Goal: Task Accomplishment & Management: Manage account settings

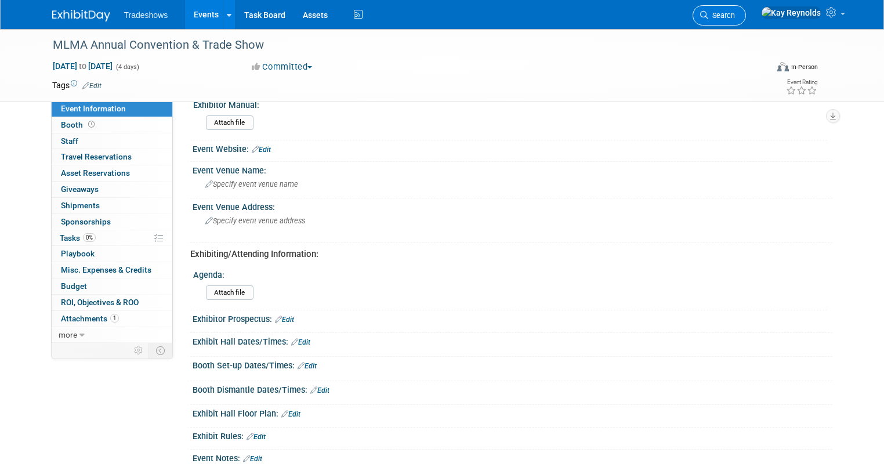
click at [735, 13] on span "Search" at bounding box center [721, 15] width 27 height 9
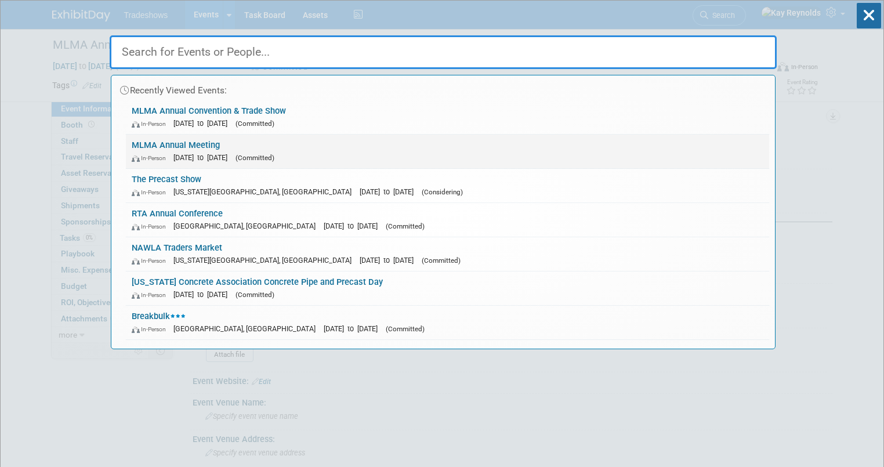
click at [211, 153] on span "[DATE] to [DATE]" at bounding box center [203, 157] width 60 height 9
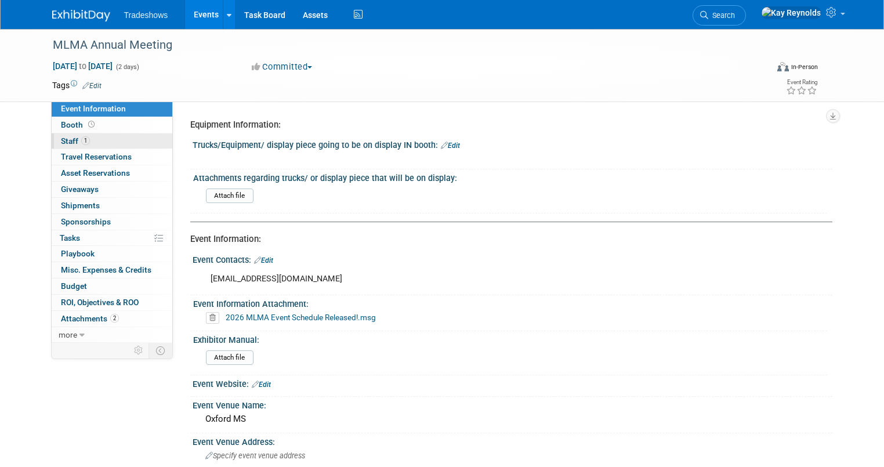
click at [92, 137] on link "1 Staff 1" at bounding box center [112, 141] width 121 height 16
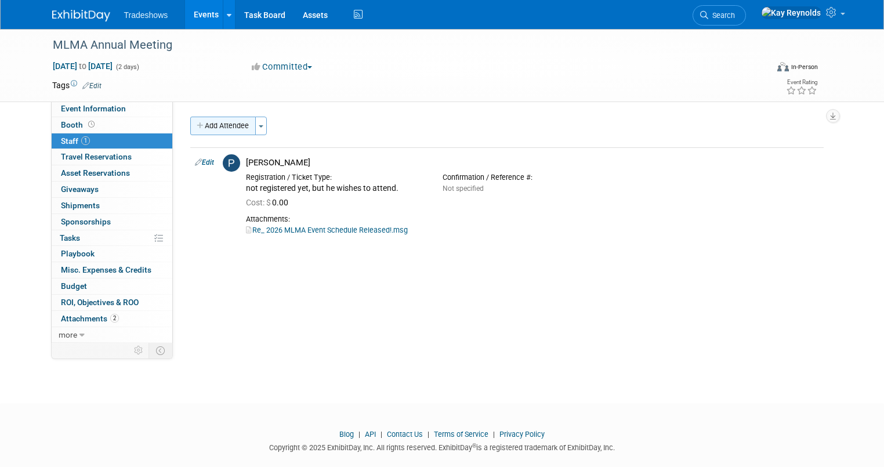
click at [209, 125] on button "Add Attendee" at bounding box center [223, 126] width 66 height 19
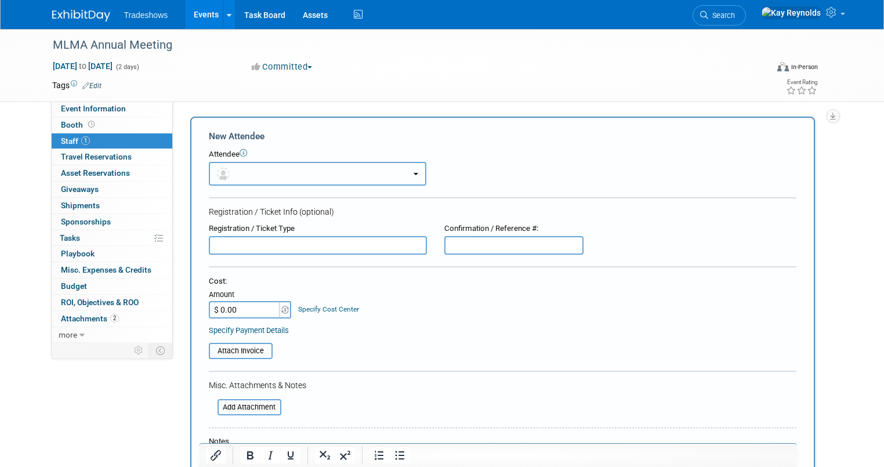
click at [217, 168] on img "button" at bounding box center [223, 174] width 13 height 13
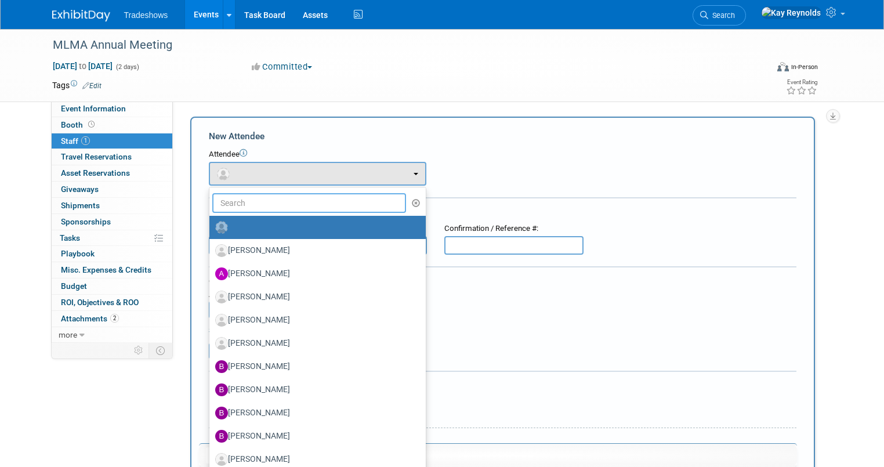
click at [232, 204] on input "text" at bounding box center [309, 203] width 194 height 20
type input "v"
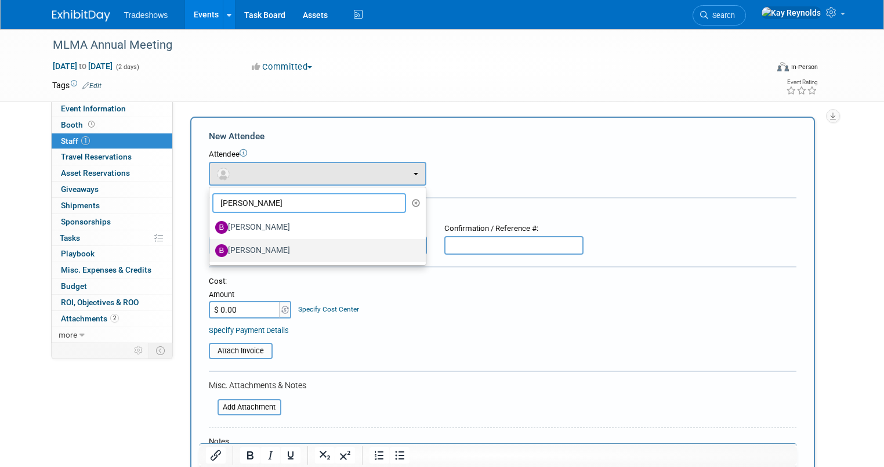
type input "[PERSON_NAME]"
click at [246, 247] on label "[PERSON_NAME]" at bounding box center [314, 250] width 199 height 19
click at [211, 247] on input "[PERSON_NAME]" at bounding box center [208, 249] width 8 height 8
select select "c5dc5e49-41cb-4c44-8192-e1379fb0e229"
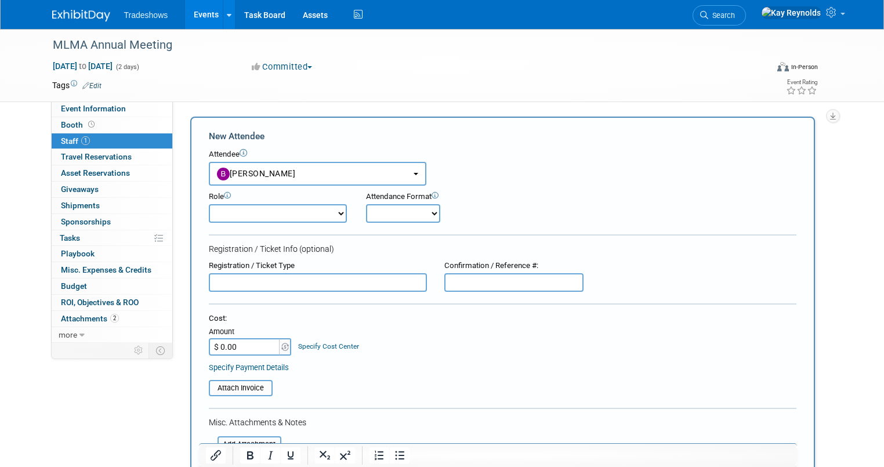
click at [213, 210] on select "CVS Representative Dealer Demonstrator Host Planner Presenter Sales Representat…" at bounding box center [278, 213] width 139 height 19
click at [334, 202] on div "Role CVS Representative Dealer Demonstrator Host Planner" at bounding box center [278, 206] width 157 height 31
click at [231, 277] on input "text" at bounding box center [318, 282] width 218 height 19
type input "H"
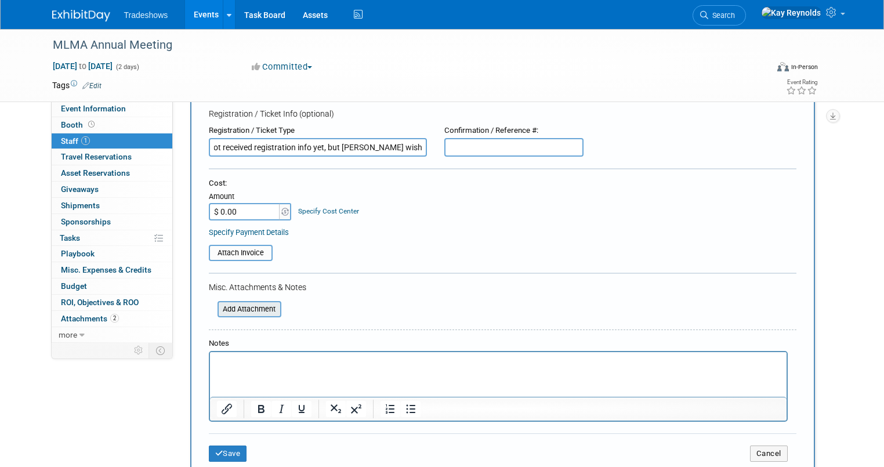
scroll to position [139, 0]
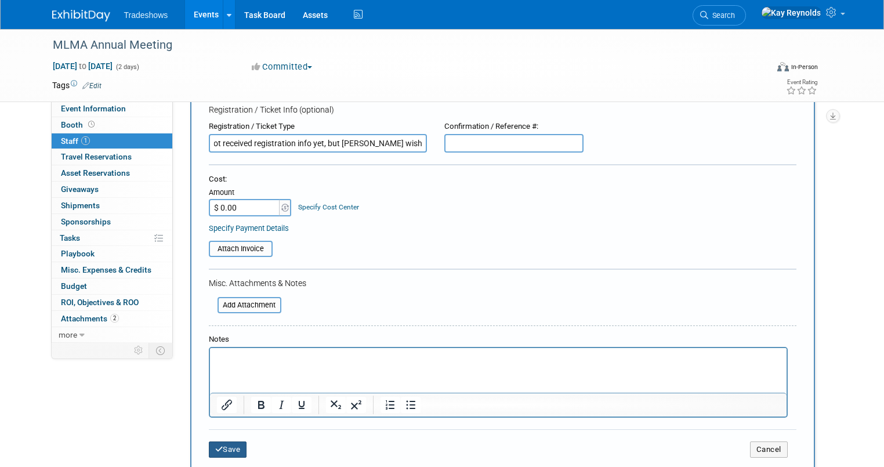
type input "have not received registration info yet, but [PERSON_NAME] wishes to attend"
click at [214, 448] on button "Save" at bounding box center [228, 449] width 38 height 16
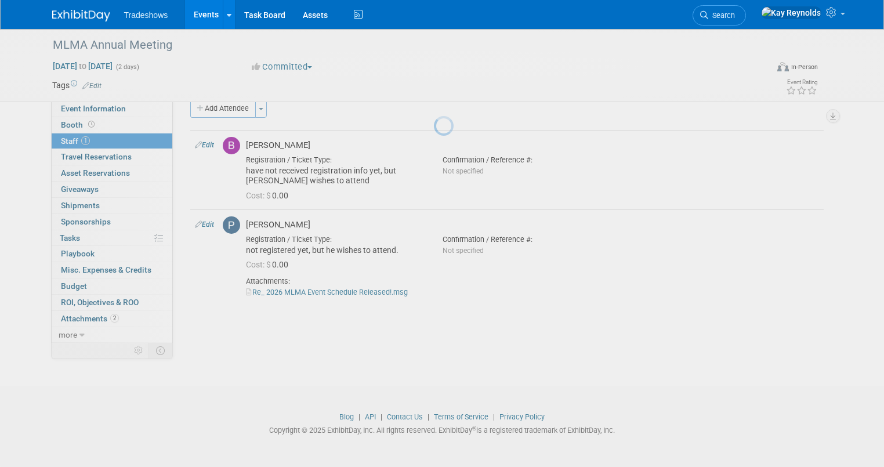
scroll to position [17, 0]
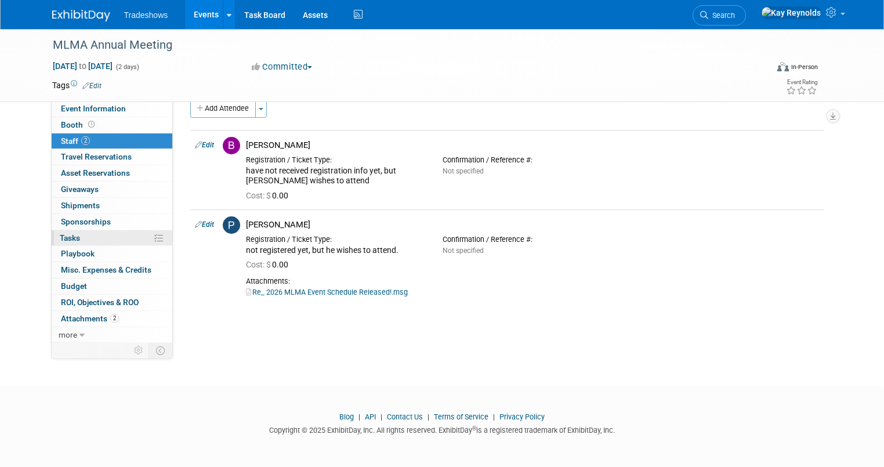
click at [103, 239] on link "0% Tasks 0%" at bounding box center [112, 238] width 121 height 16
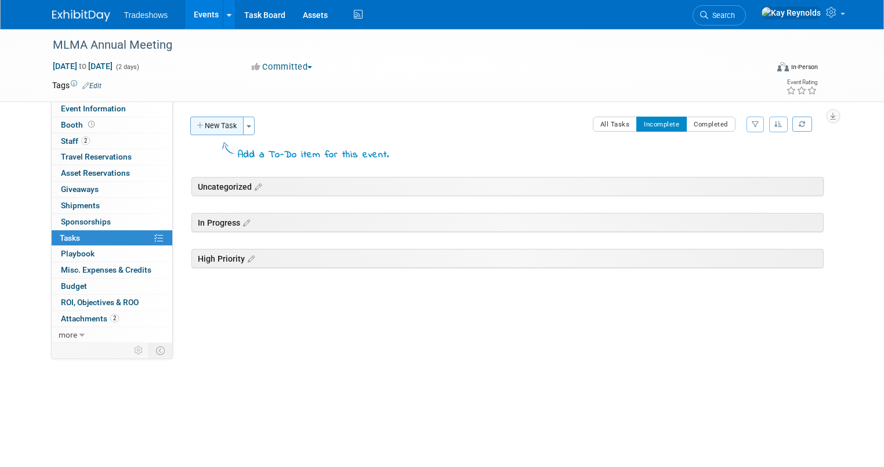
click at [216, 123] on button "New Task" at bounding box center [216, 126] width 53 height 19
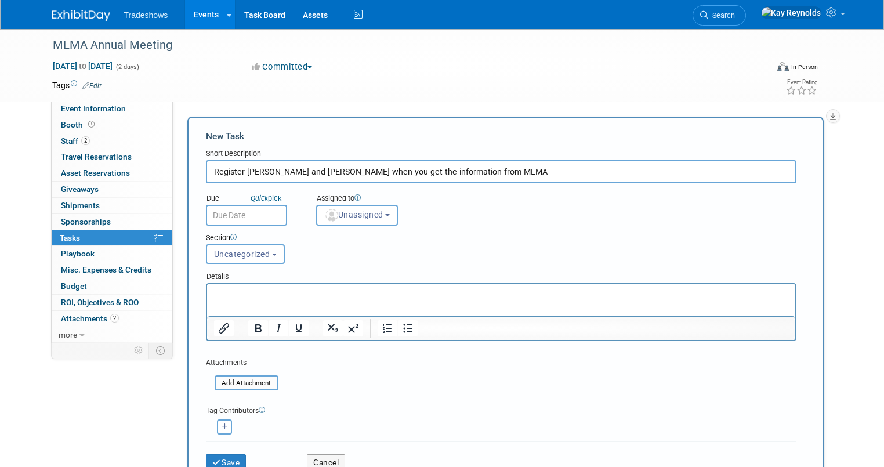
type input "Register [PERSON_NAME] and [PERSON_NAME] when you get the information from MLMA"
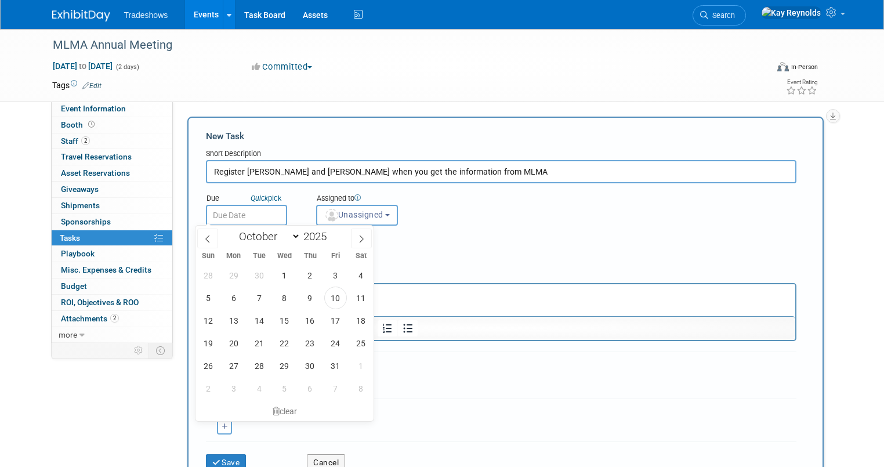
click at [206, 208] on input "text" at bounding box center [246, 215] width 81 height 21
click at [332, 364] on span "31" at bounding box center [335, 365] width 23 height 23
type input "[DATE]"
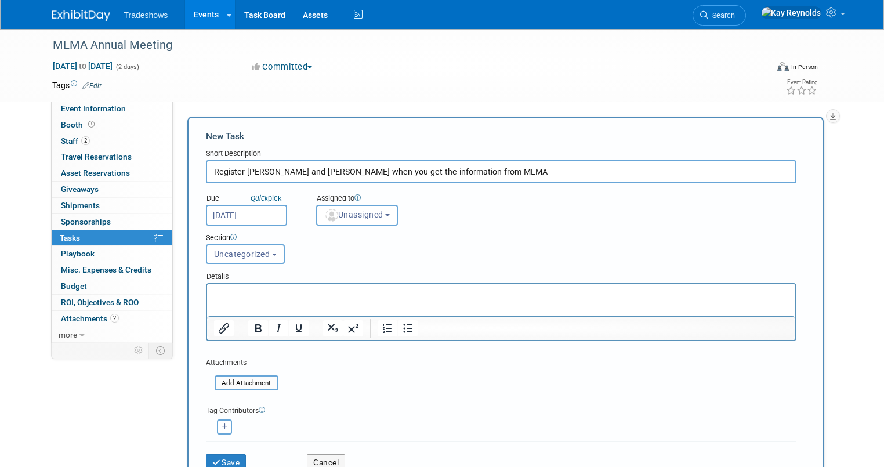
drag, startPoint x: 451, startPoint y: 159, endPoint x: 452, endPoint y: 167, distance: 7.6
click at [451, 161] on input "Register [PERSON_NAME] and [PERSON_NAME] when you get the information from MLMA" at bounding box center [501, 171] width 590 height 23
type input "Register [PERSON_NAME] and [PERSON_NAME] when you get the information from MLMA…"
click at [346, 219] on button "Unassigned" at bounding box center [357, 215] width 82 height 21
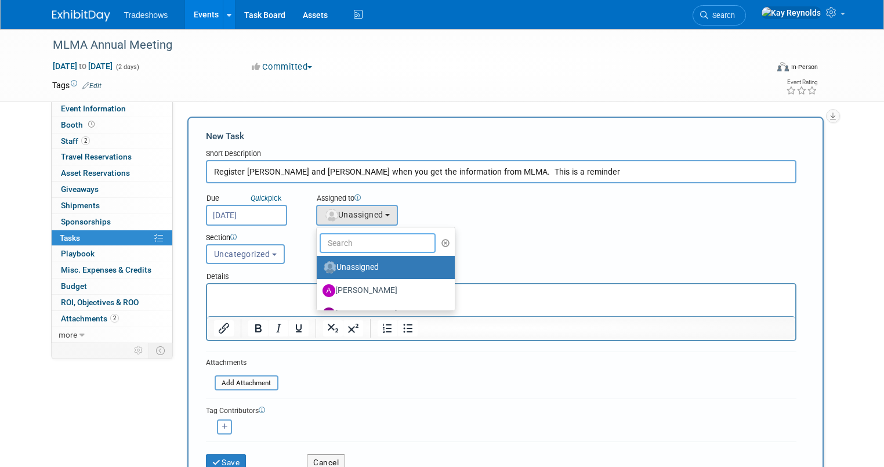
click at [343, 241] on input "text" at bounding box center [378, 243] width 116 height 20
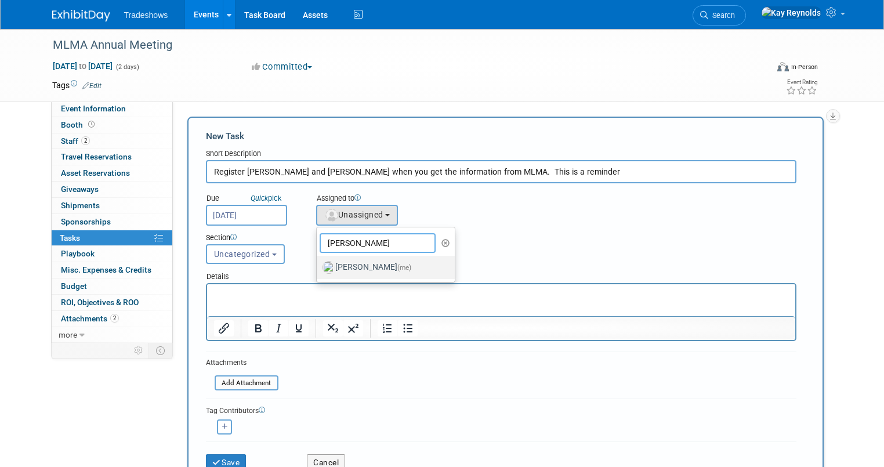
type input "[PERSON_NAME]"
click at [331, 271] on label "[PERSON_NAME] (me)" at bounding box center [382, 267] width 121 height 19
click at [318, 270] on input "[PERSON_NAME] (me)" at bounding box center [315, 266] width 8 height 8
select select "5e9256d4-eeb1-4d7e-ac69-1857632dd0f4"
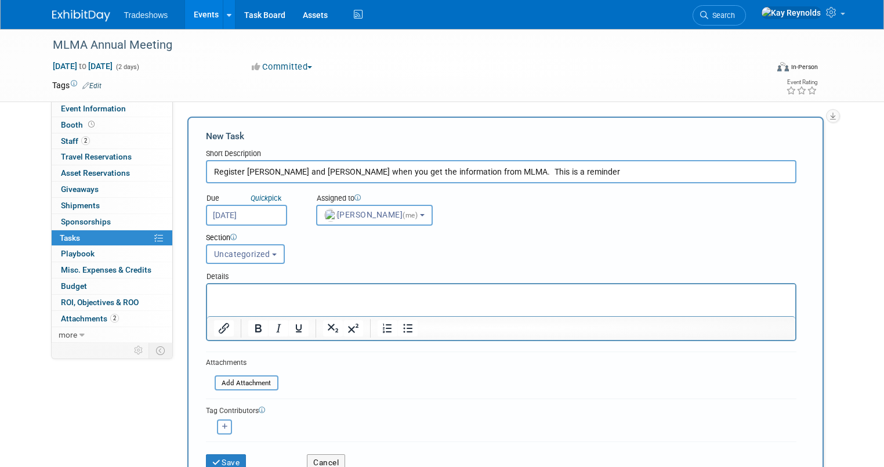
click at [218, 422] on button "button" at bounding box center [224, 426] width 15 height 15
select select
click at [233, 452] on input "text" at bounding box center [270, 458] width 116 height 20
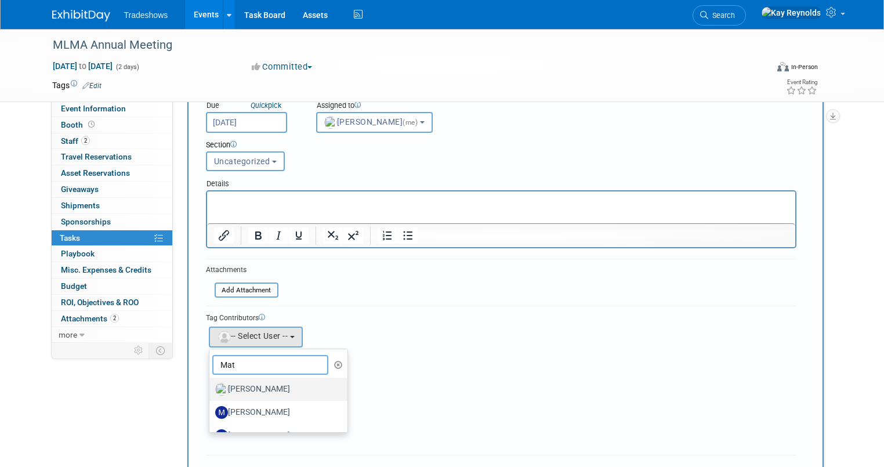
type input "Mat"
click at [266, 386] on label "[PERSON_NAME]" at bounding box center [275, 389] width 121 height 19
click at [211, 386] on input "[PERSON_NAME]" at bounding box center [208, 388] width 8 height 8
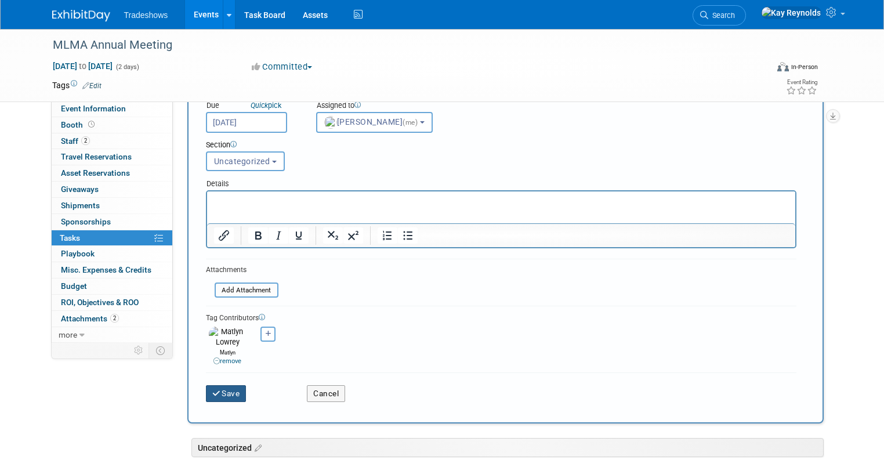
click at [216, 385] on button "Save" at bounding box center [226, 393] width 41 height 16
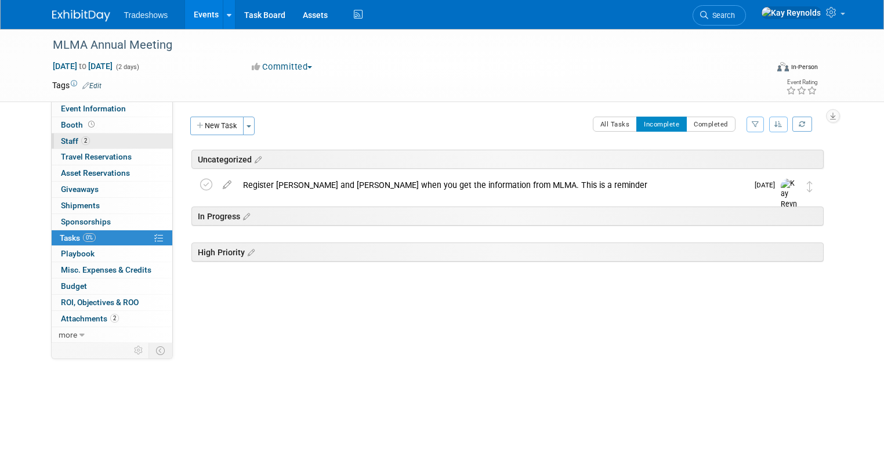
click at [128, 144] on link "2 Staff 2" at bounding box center [112, 141] width 121 height 16
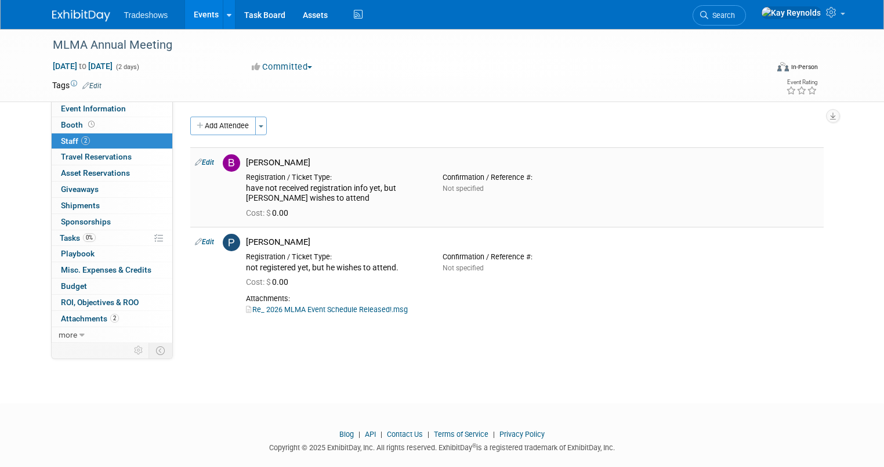
click at [197, 161] on link "Edit" at bounding box center [204, 162] width 19 height 8
select select "c5dc5e49-41cb-4c44-8192-e1379fb0e229"
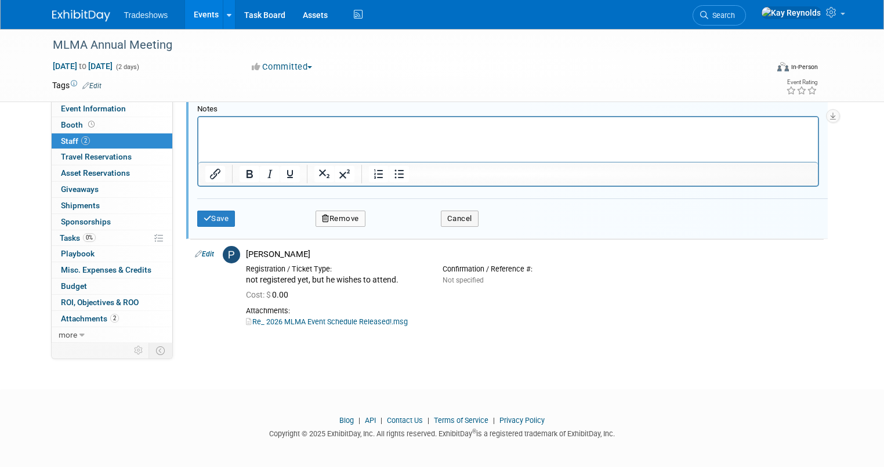
scroll to position [176, 0]
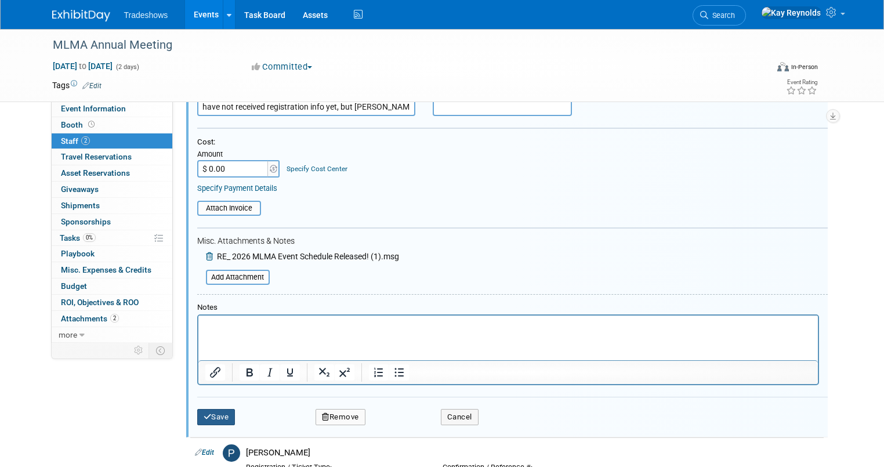
click at [211, 415] on button "Save" at bounding box center [216, 417] width 38 height 16
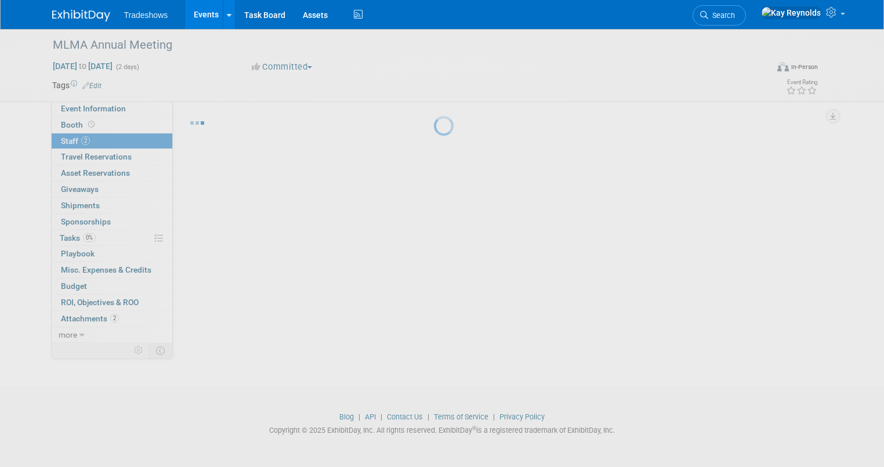
scroll to position [17, 0]
